Goal: Navigation & Orientation: Find specific page/section

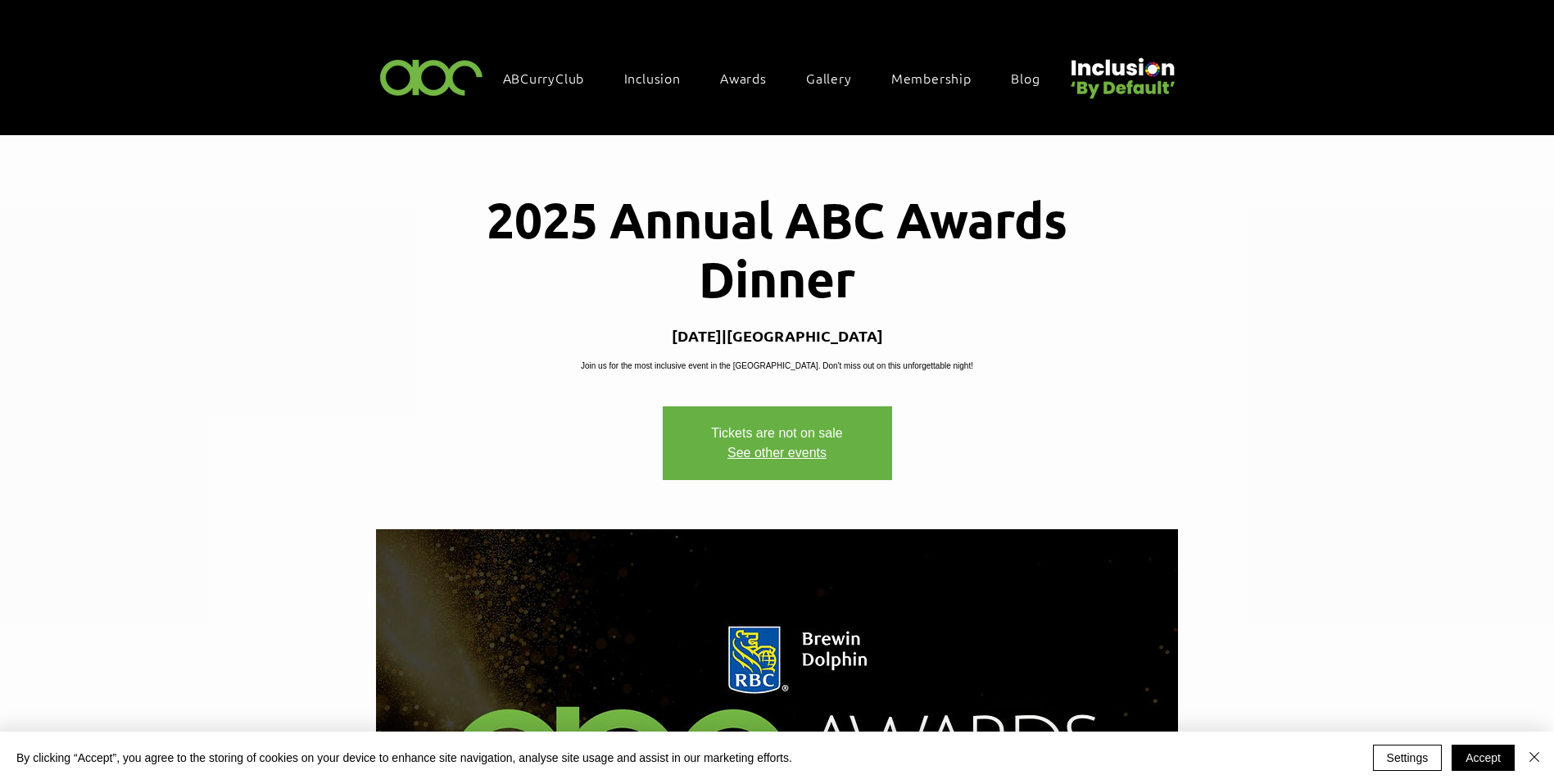
click at [426, 75] on img at bounding box center [431, 76] width 113 height 48
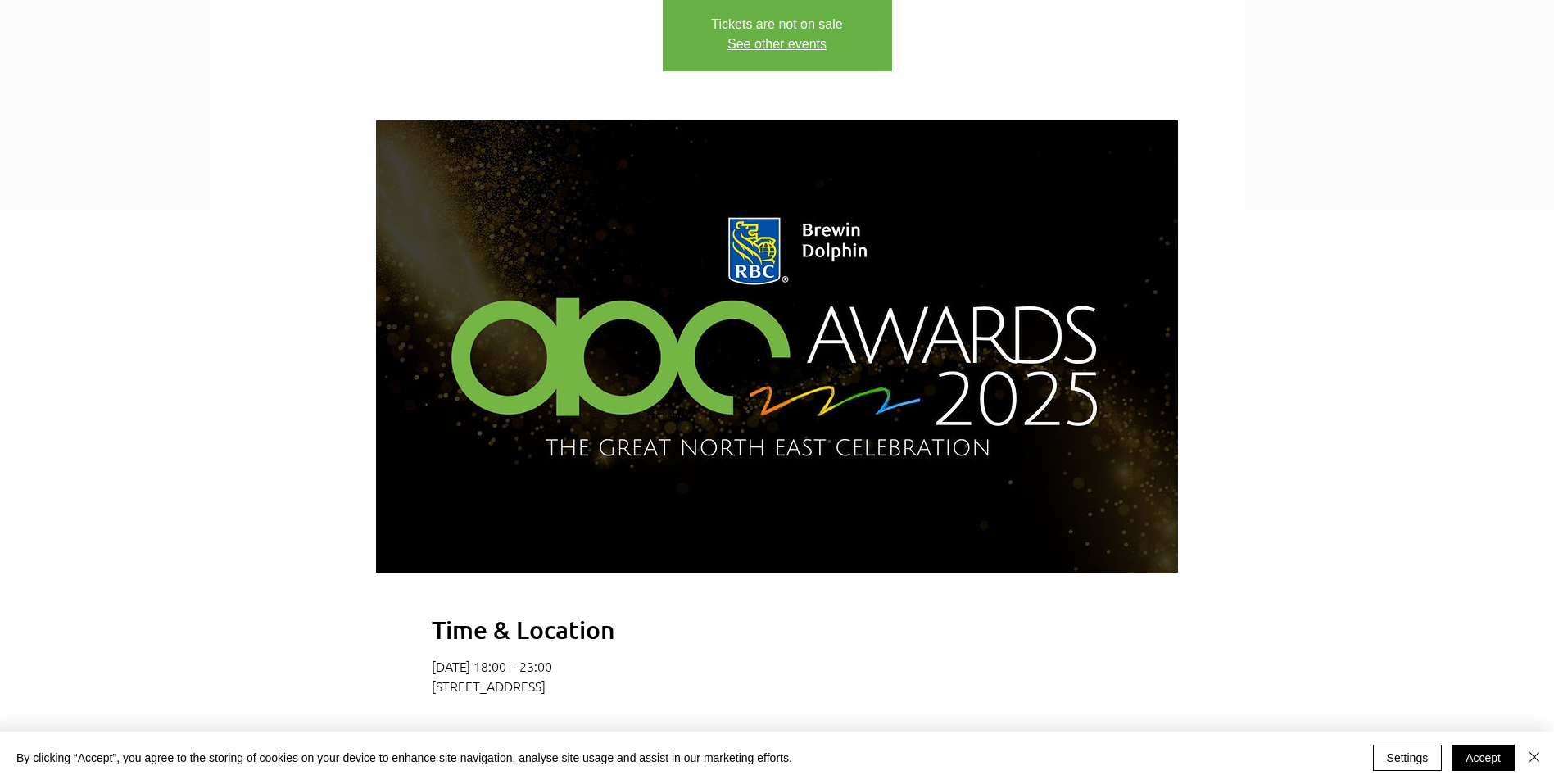
scroll to position [410, 0]
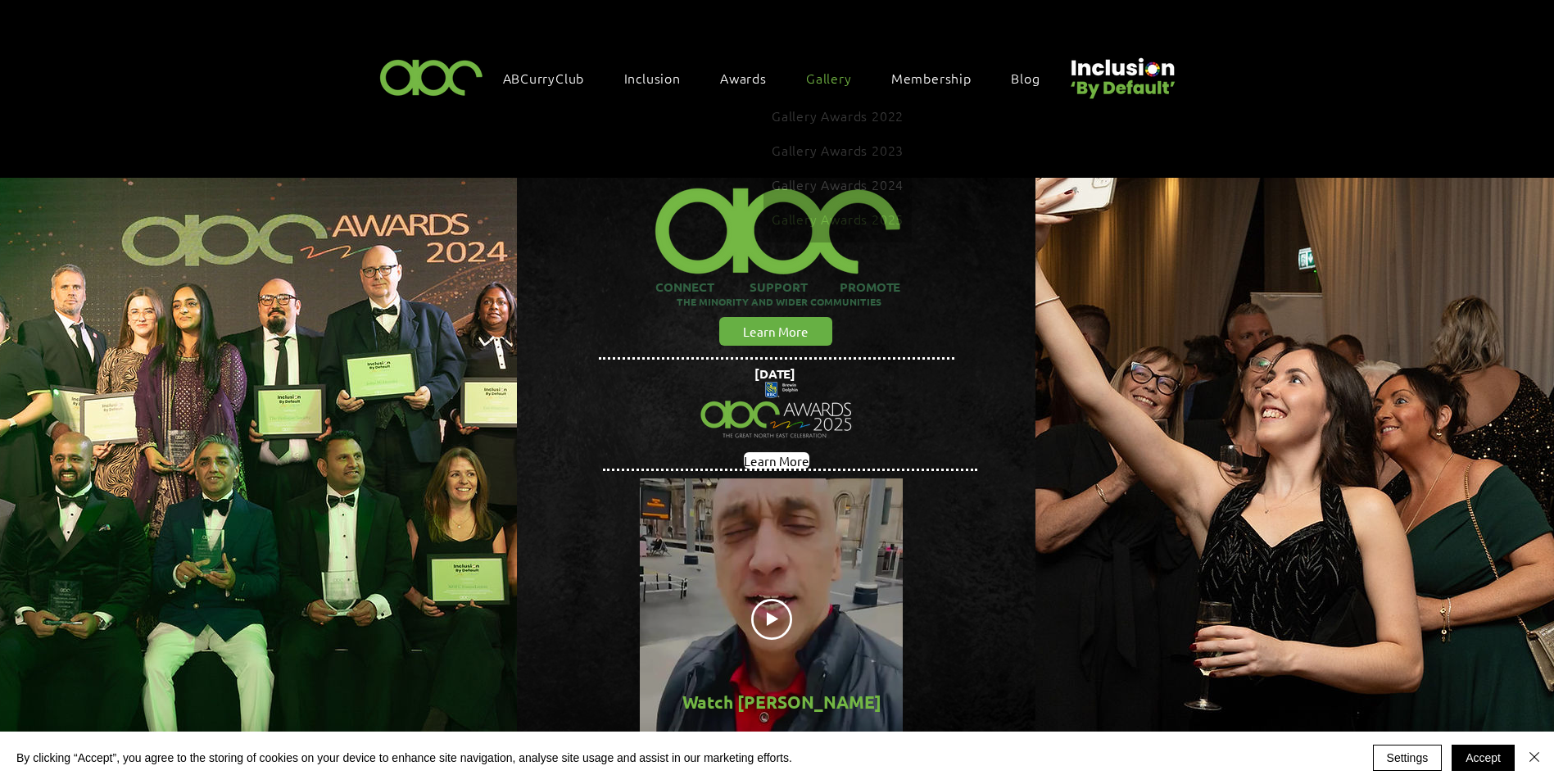
click at [828, 212] on span "Gallery Awards 2025" at bounding box center [837, 219] width 132 height 18
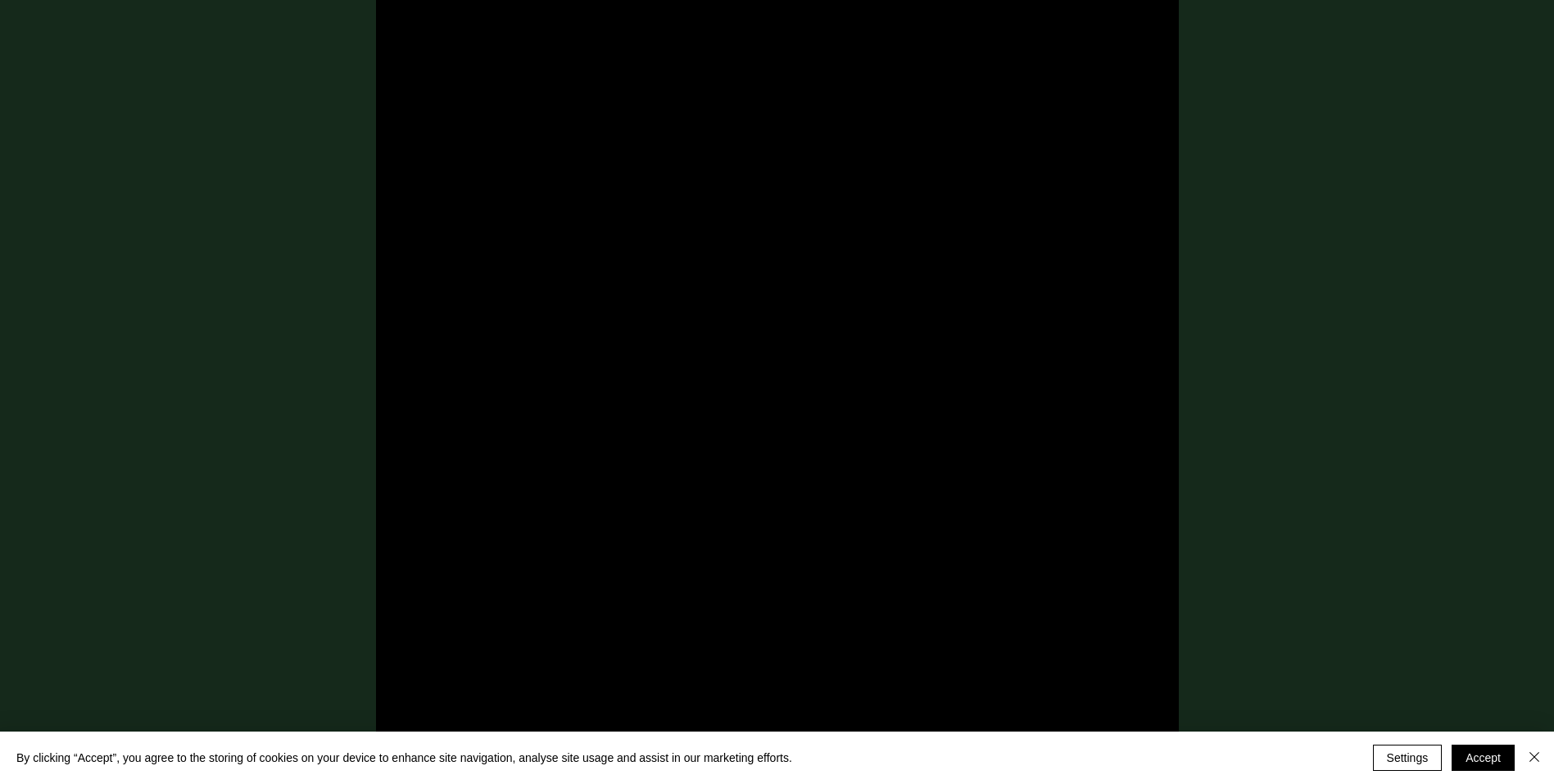
scroll to position [5817, 0]
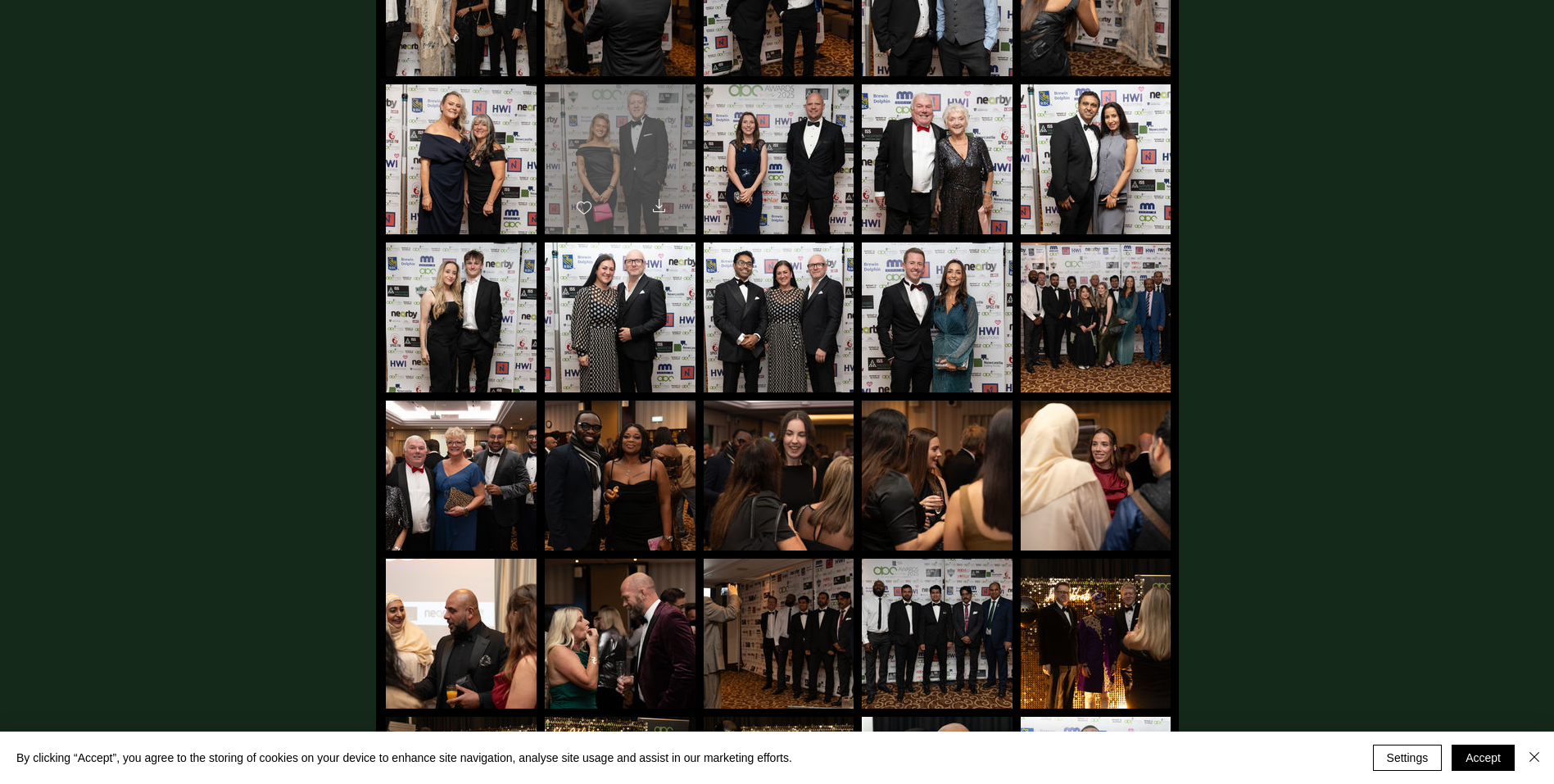
click at [657, 199] on icon "Download" at bounding box center [659, 206] width 12 height 13
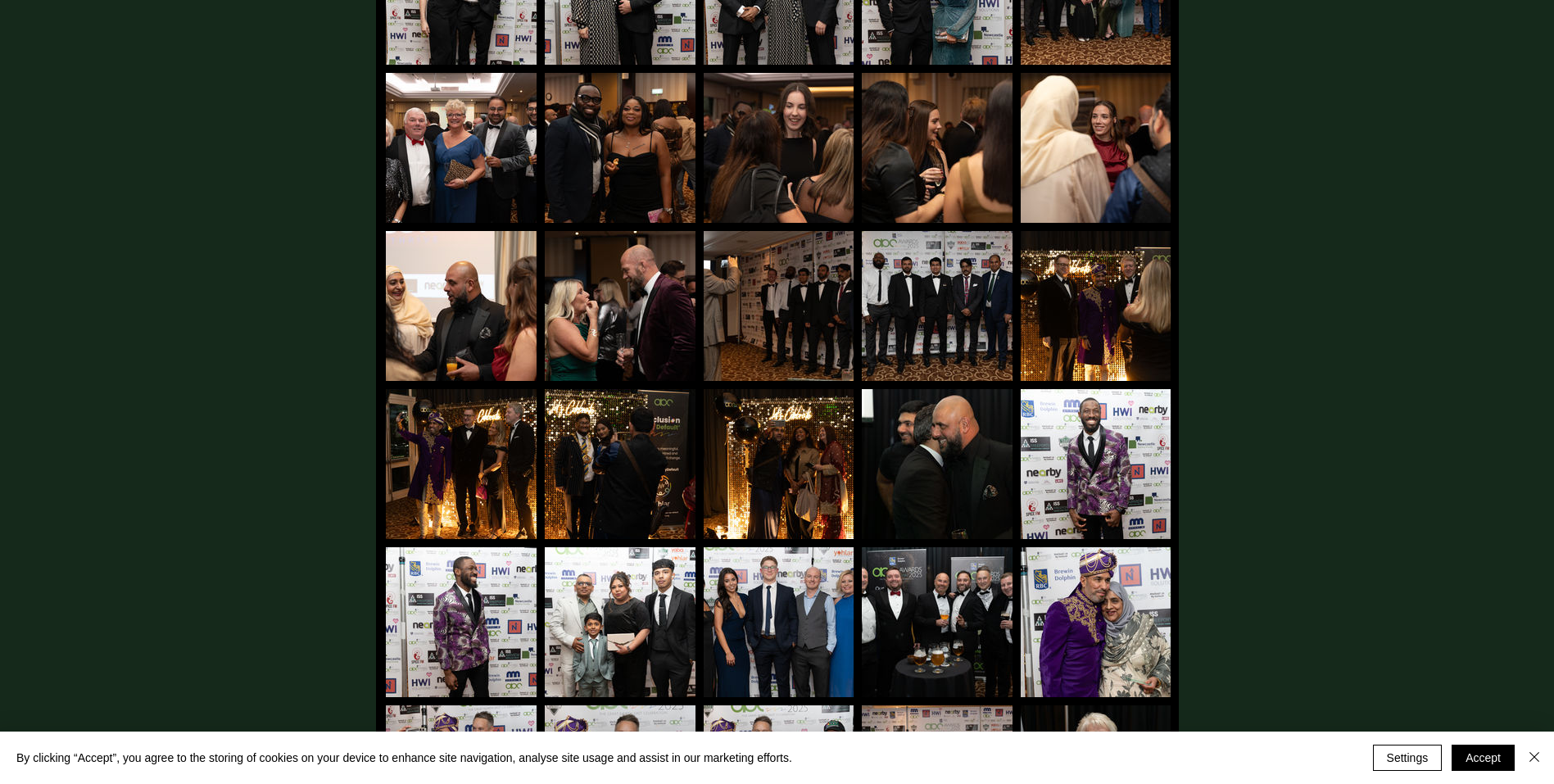
scroll to position [6309, 0]
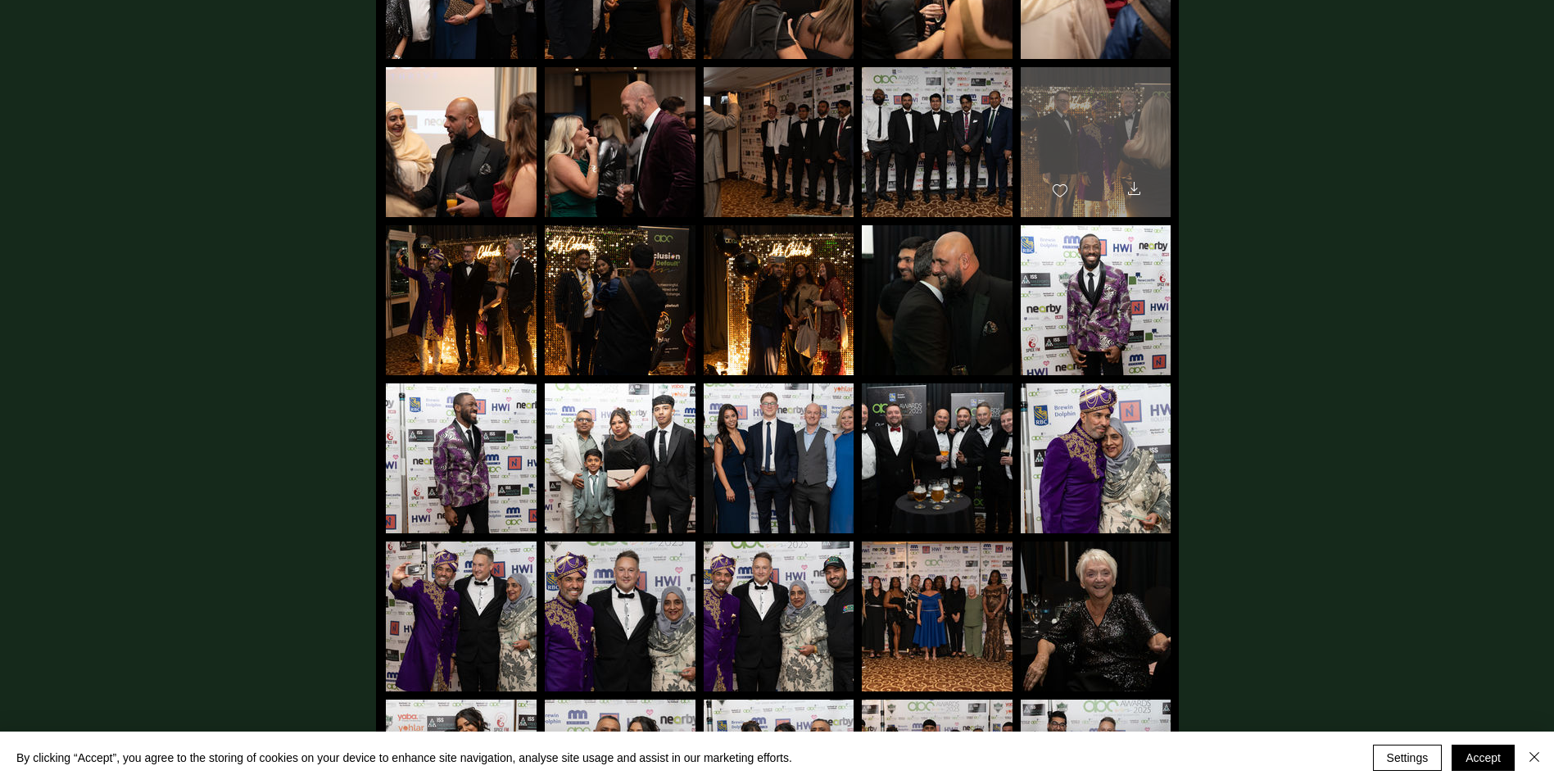
click at [1133, 182] on icon "Download" at bounding box center [1134, 188] width 12 height 13
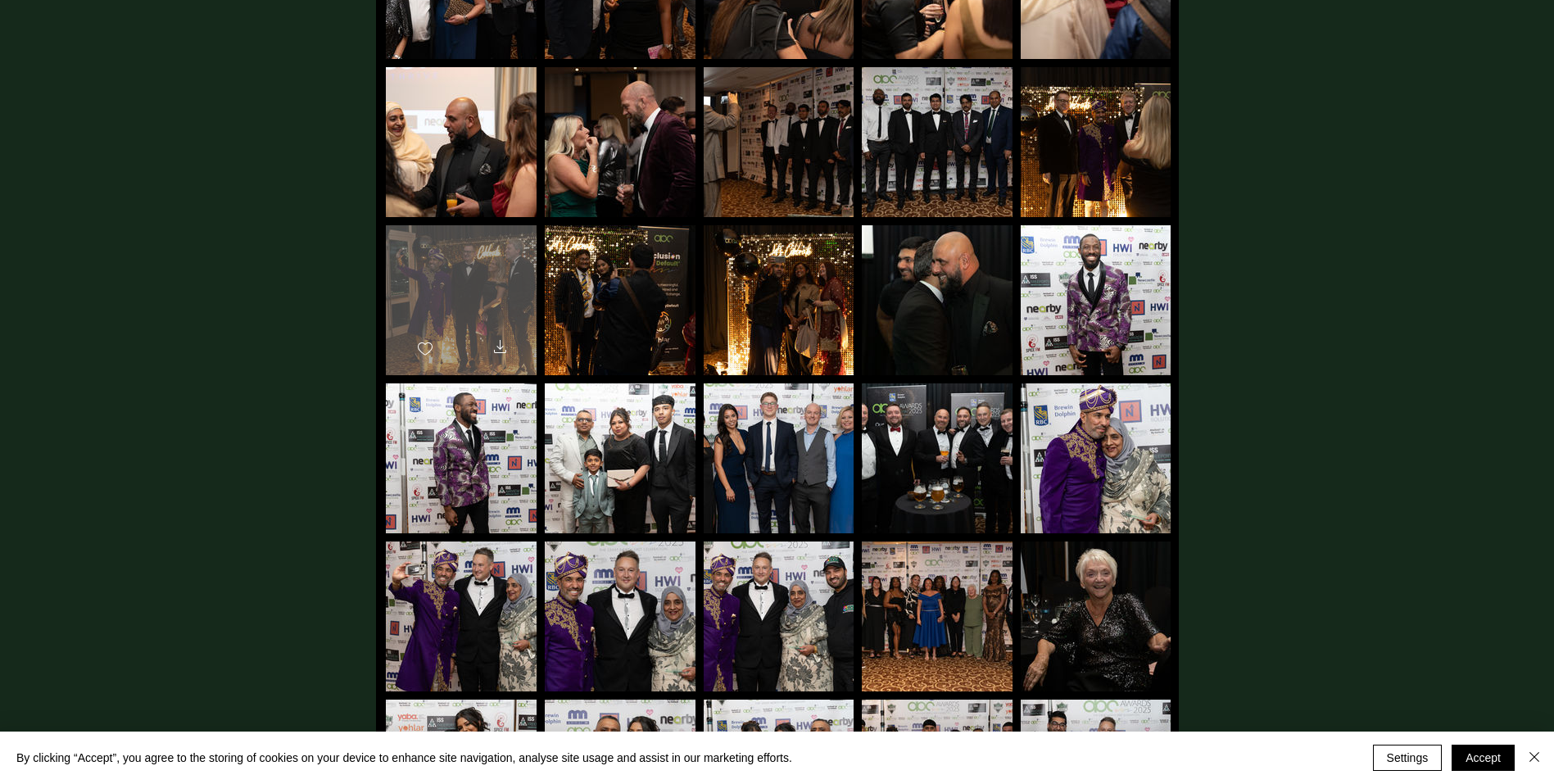
click at [495, 337] on icon "Download" at bounding box center [500, 347] width 20 height 20
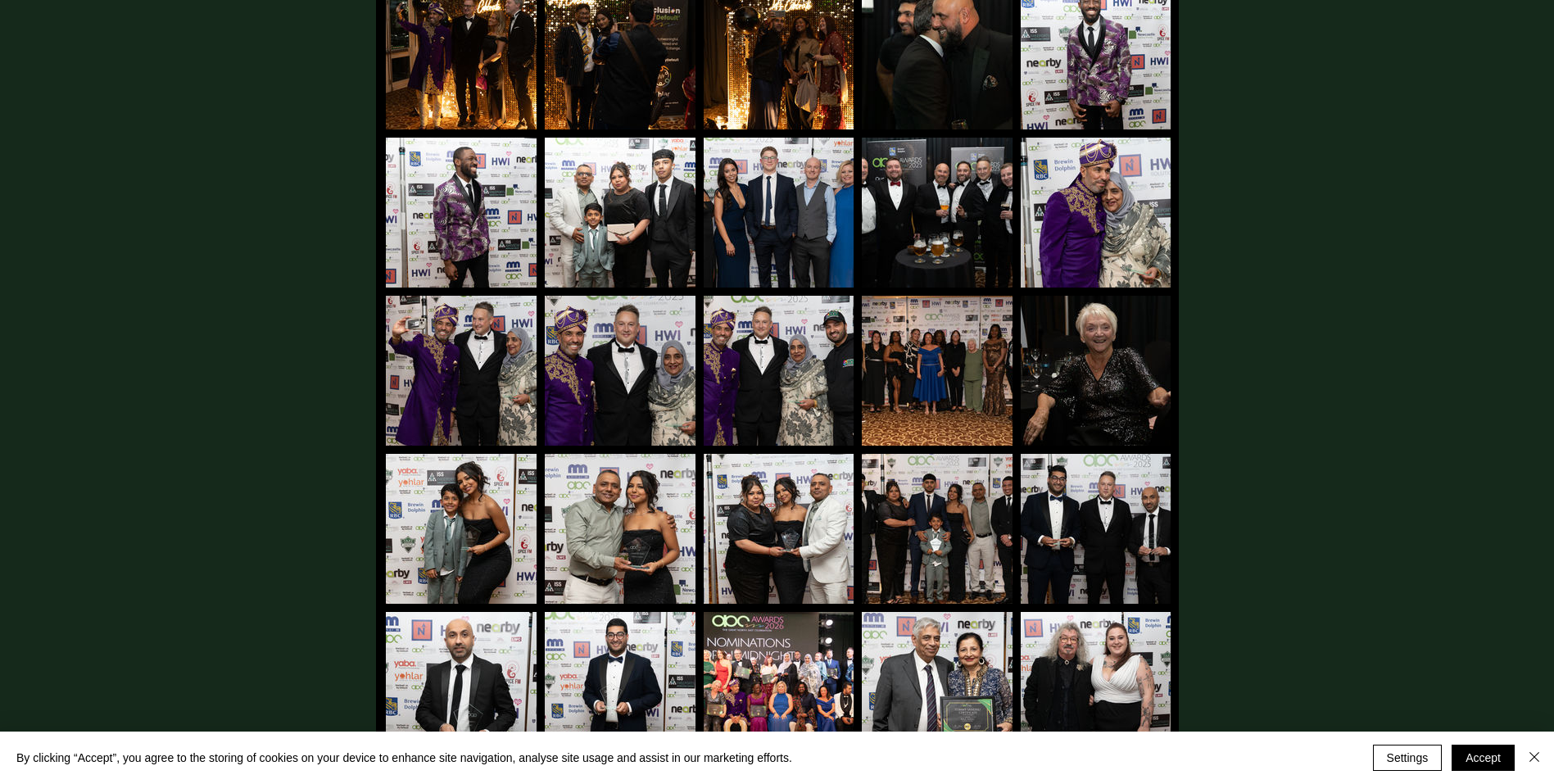
scroll to position [6718, 0]
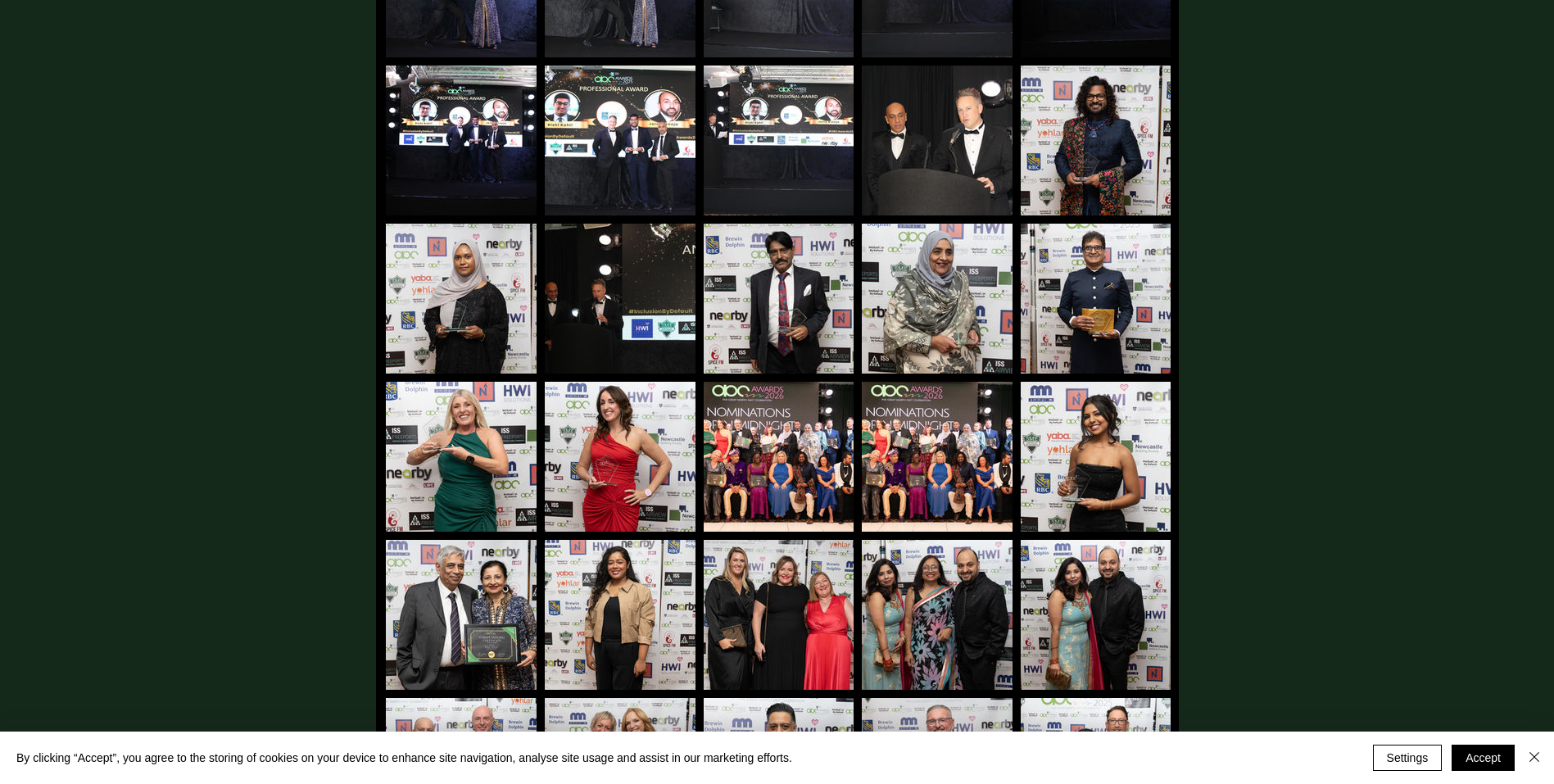
scroll to position [0, 0]
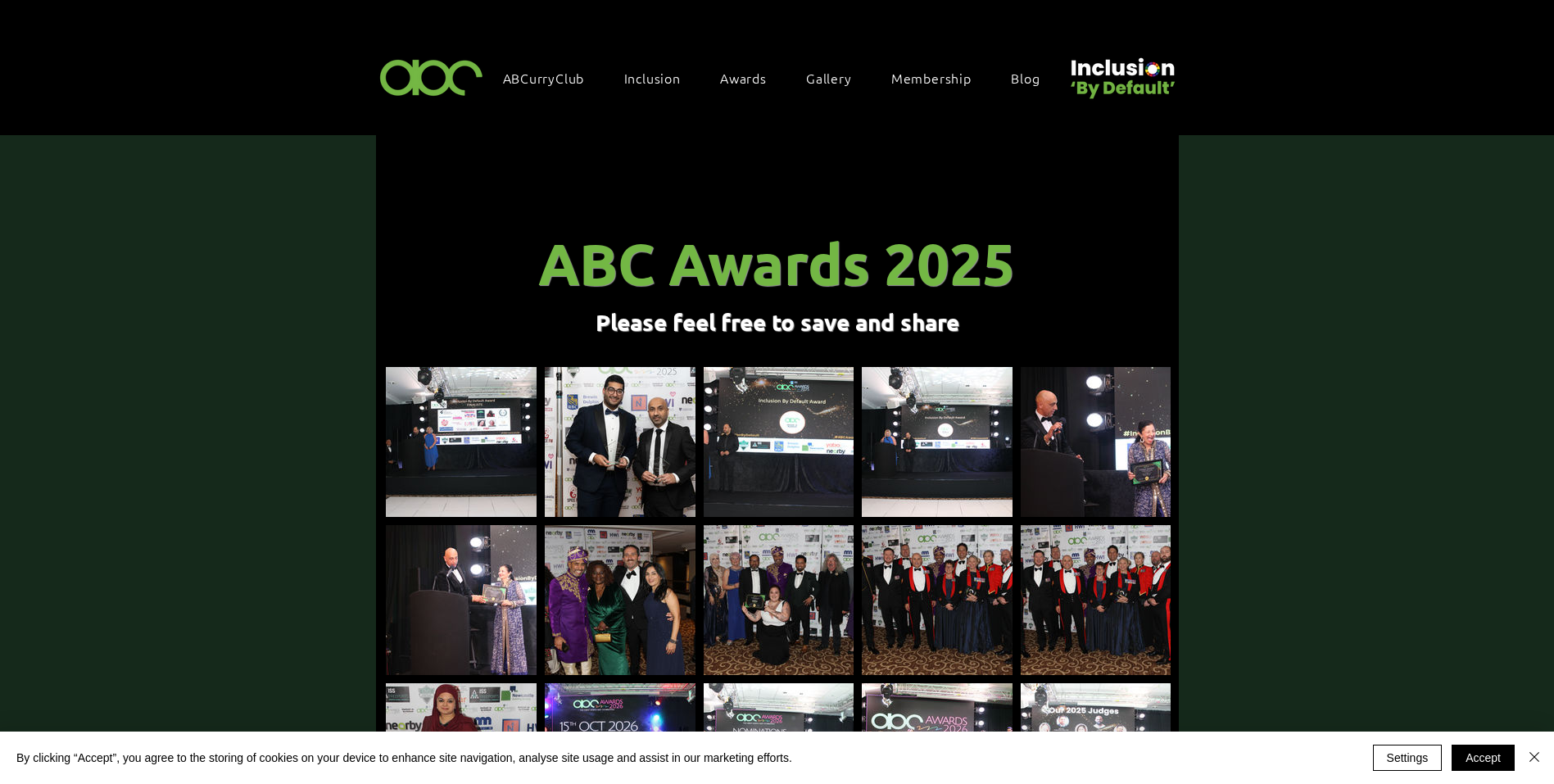
click at [449, 86] on img at bounding box center [431, 76] width 113 height 48
